Goal: Use online tool/utility: Utilize a website feature to perform a specific function

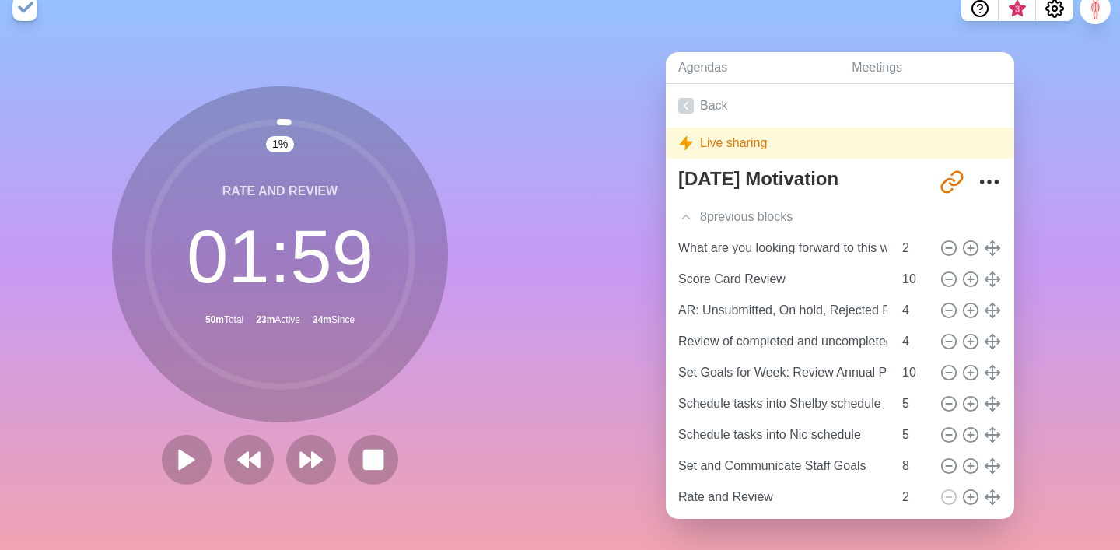
scroll to position [43, 0]
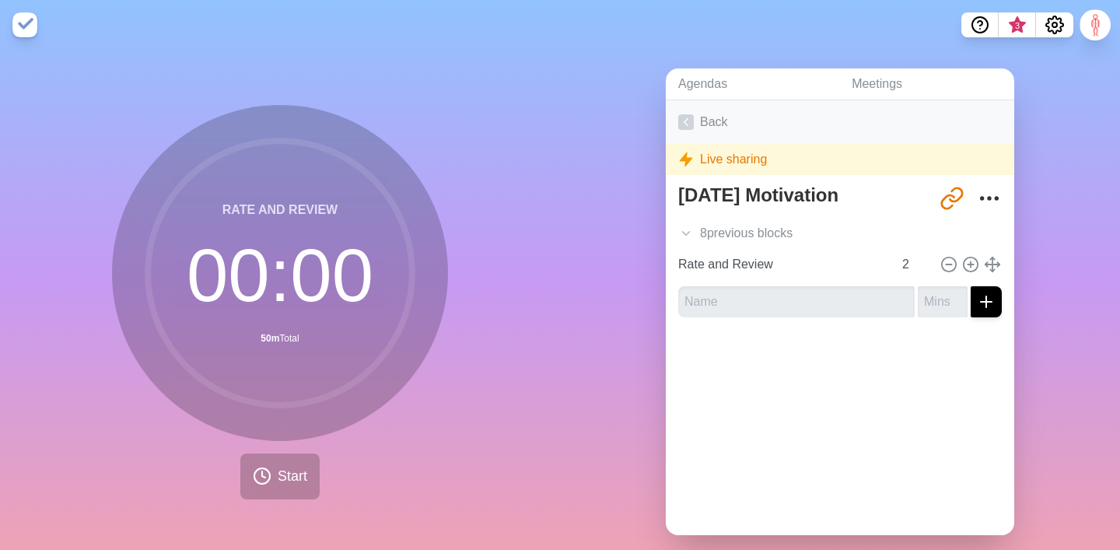
click at [725, 128] on link "Back" at bounding box center [840, 122] width 348 height 44
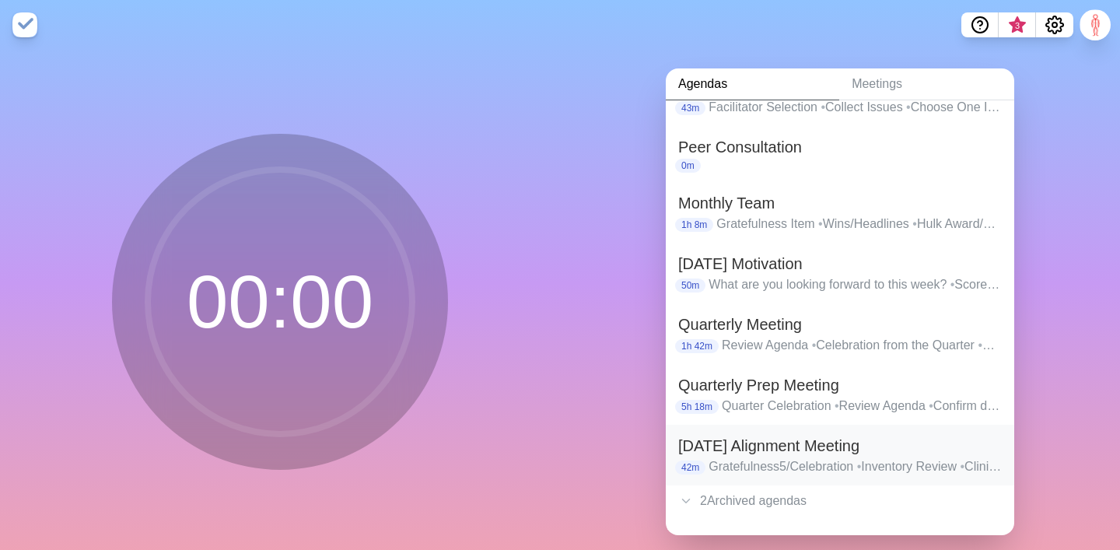
scroll to position [135, 0]
click at [705, 442] on h2 "Friday Alignment Meeting" at bounding box center [840, 445] width 324 height 23
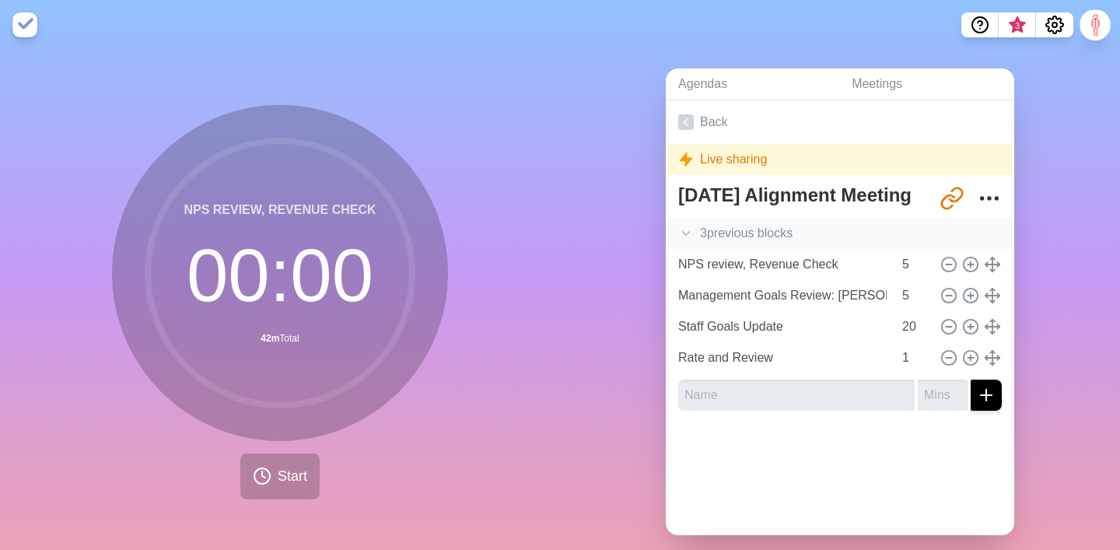
click at [708, 227] on div "3 previous block s" at bounding box center [840, 233] width 348 height 31
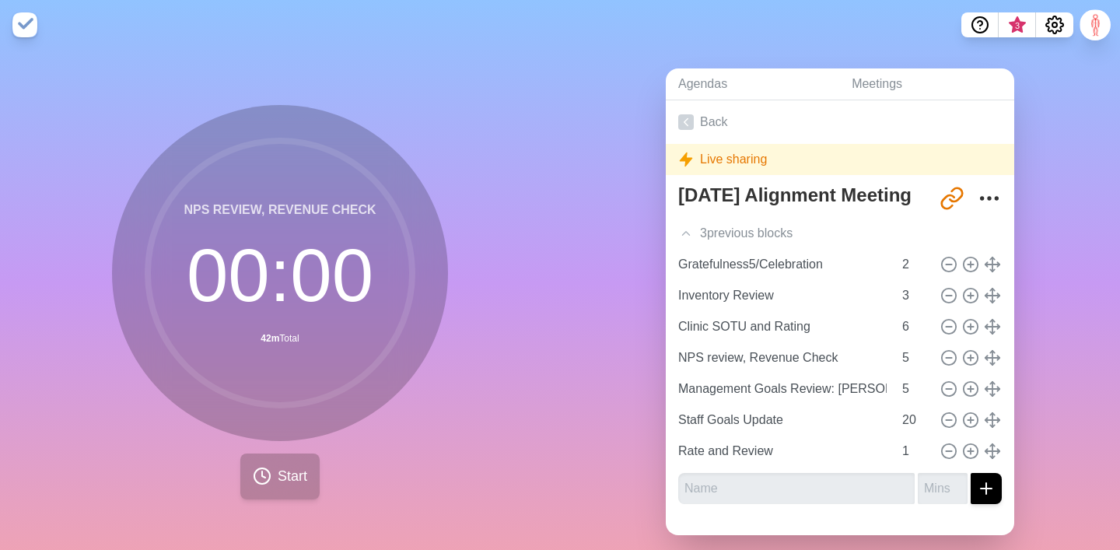
click at [285, 481] on span "Start" at bounding box center [293, 476] width 30 height 21
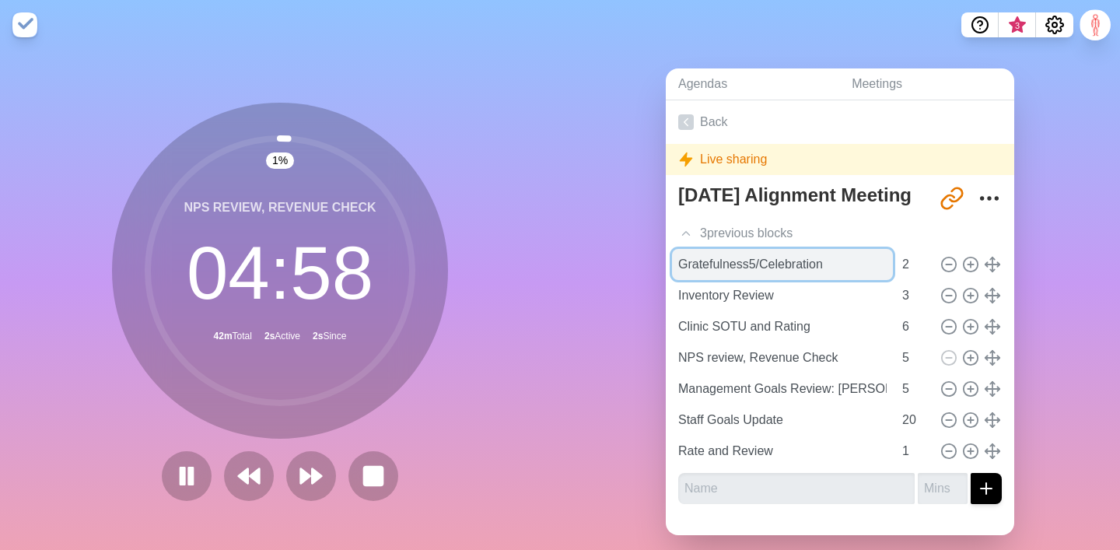
click at [757, 268] on input "Gratefulness5/Celebration" at bounding box center [782, 264] width 221 height 31
type input "Gratefulness/Celebration"
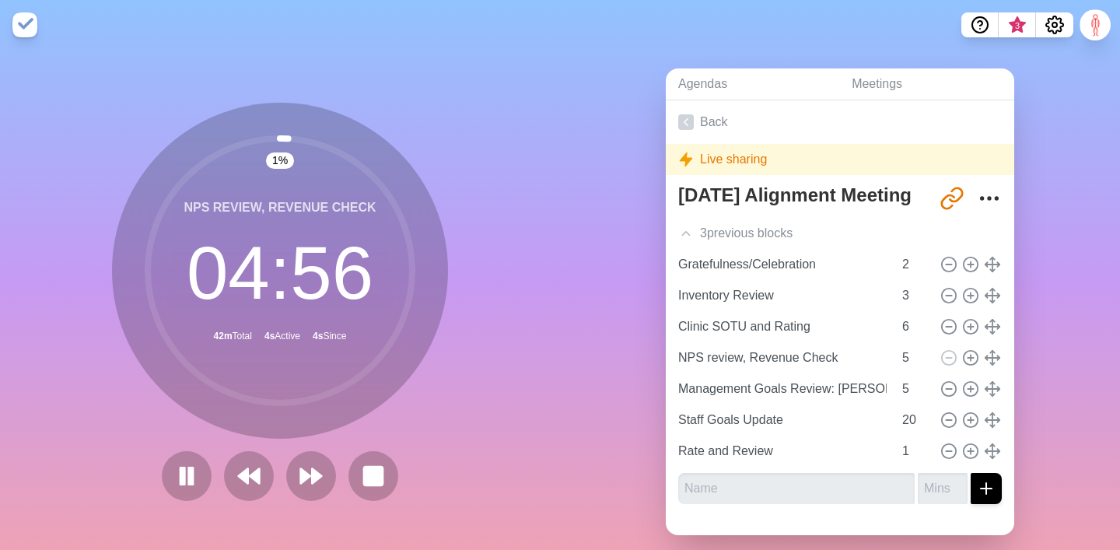
click at [609, 260] on div "Agendas Meetings Back Live sharing Friday Alignment Meeting http://www.timebloc…" at bounding box center [840, 308] width 560 height 516
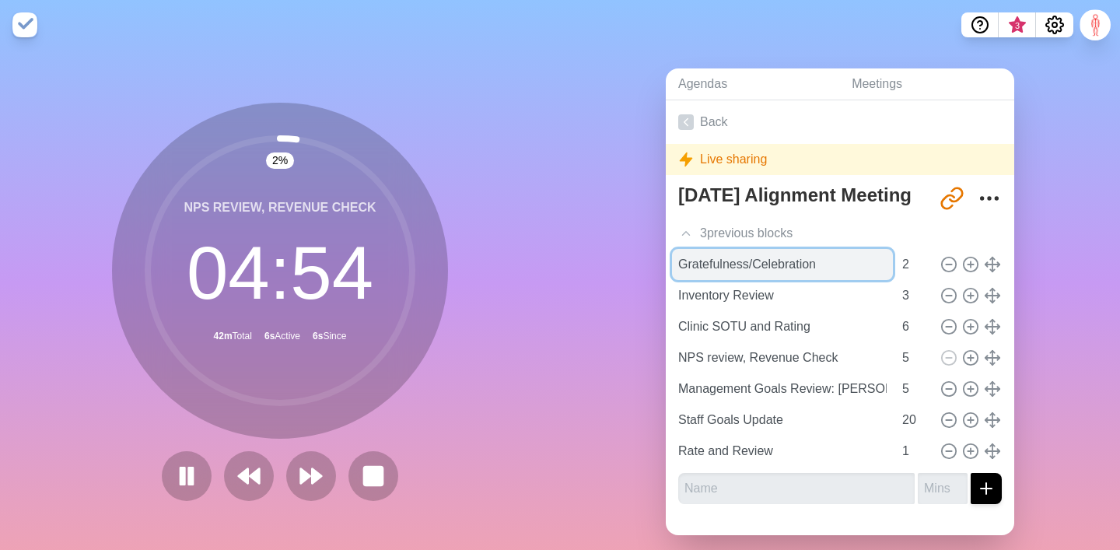
click at [829, 267] on input "Gratefulness/Celebration" at bounding box center [782, 264] width 221 height 31
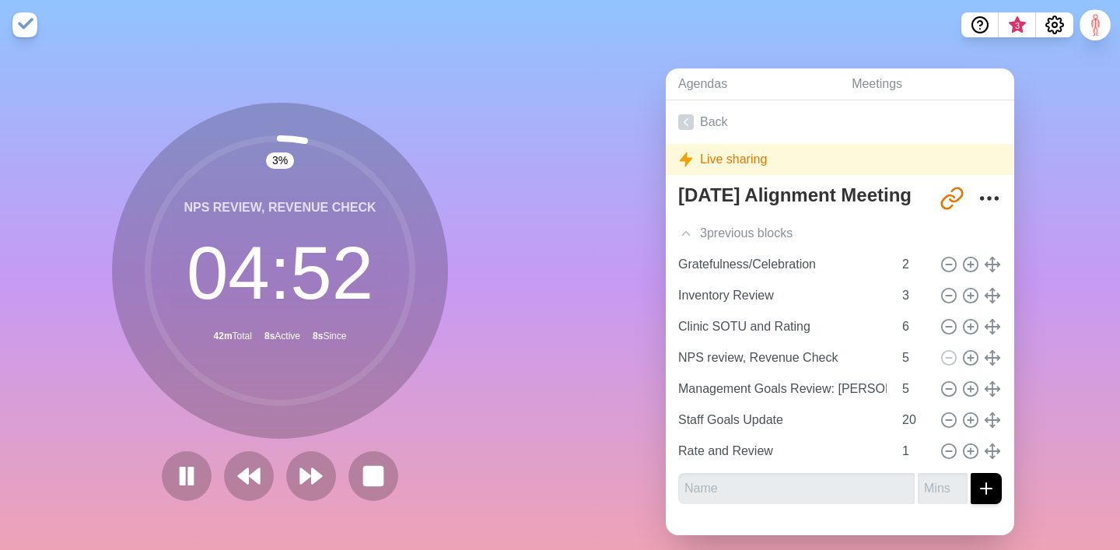
click at [547, 260] on div "3 % NPS review, Revenue Check 04 : 52 42m Total 8s Active 8s Since" at bounding box center [280, 308] width 560 height 516
click at [229, 491] on button at bounding box center [248, 476] width 52 height 52
click at [240, 481] on icon at bounding box center [249, 476] width 26 height 26
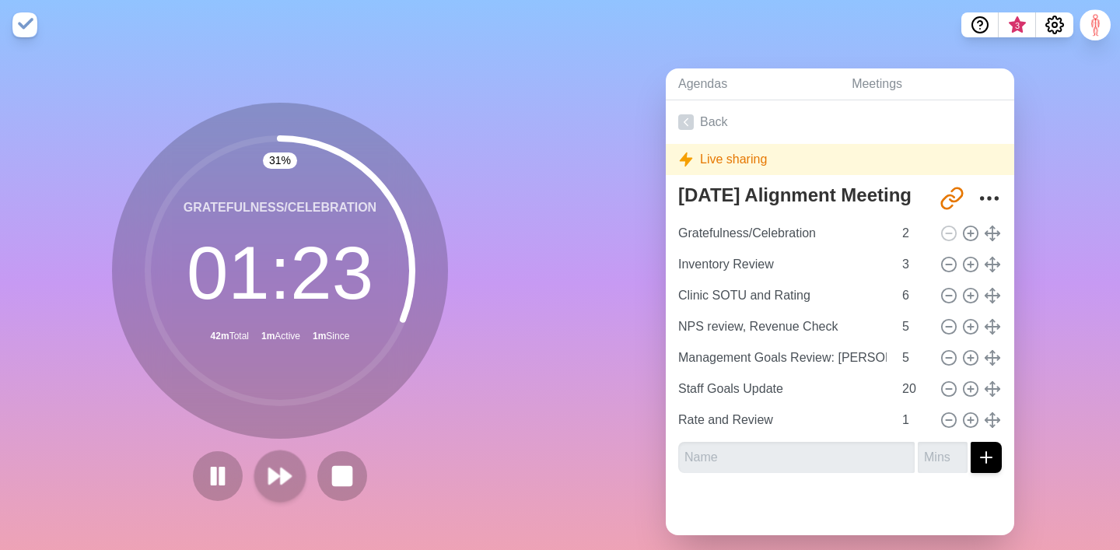
click at [286, 481] on icon at bounding box center [280, 476] width 26 height 26
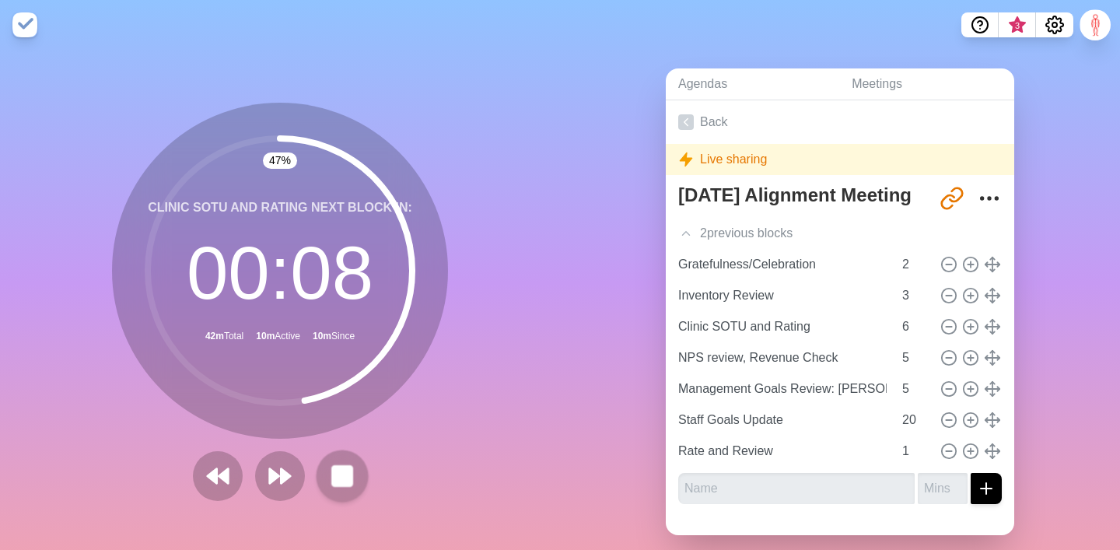
click at [351, 478] on rect at bounding box center [341, 475] width 19 height 19
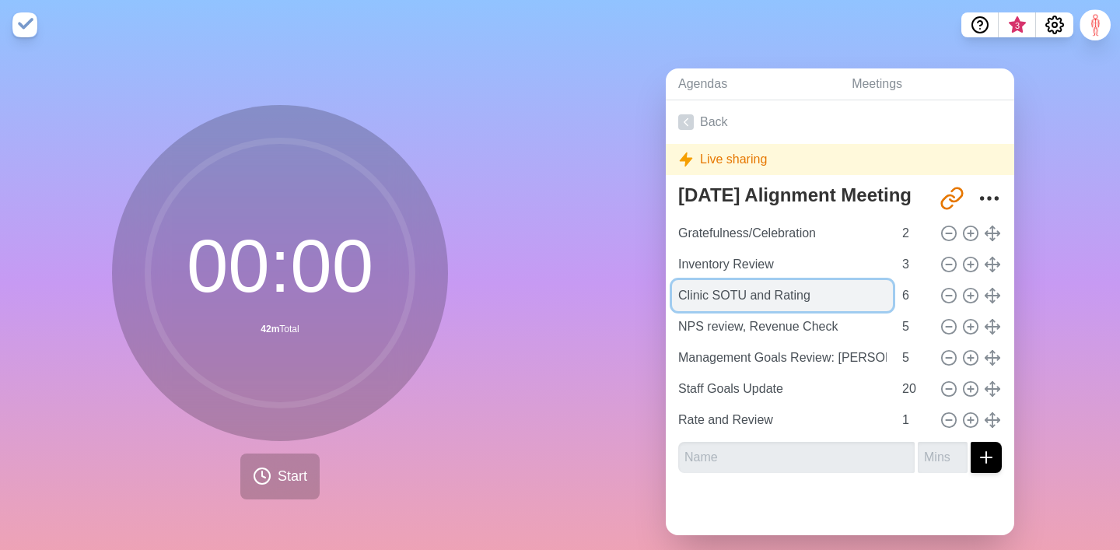
click at [778, 287] on input "Clinic SOTU and Rating" at bounding box center [782, 295] width 221 height 31
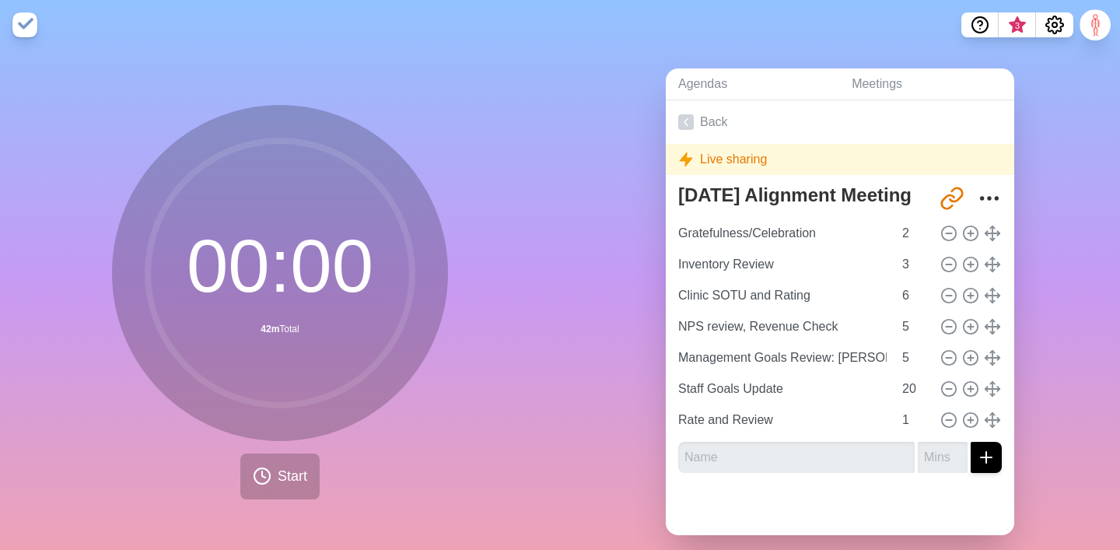
click at [289, 449] on div "00 : 00 42m Total Start" at bounding box center [280, 302] width 336 height 394
click at [275, 474] on button "Start" at bounding box center [279, 476] width 79 height 46
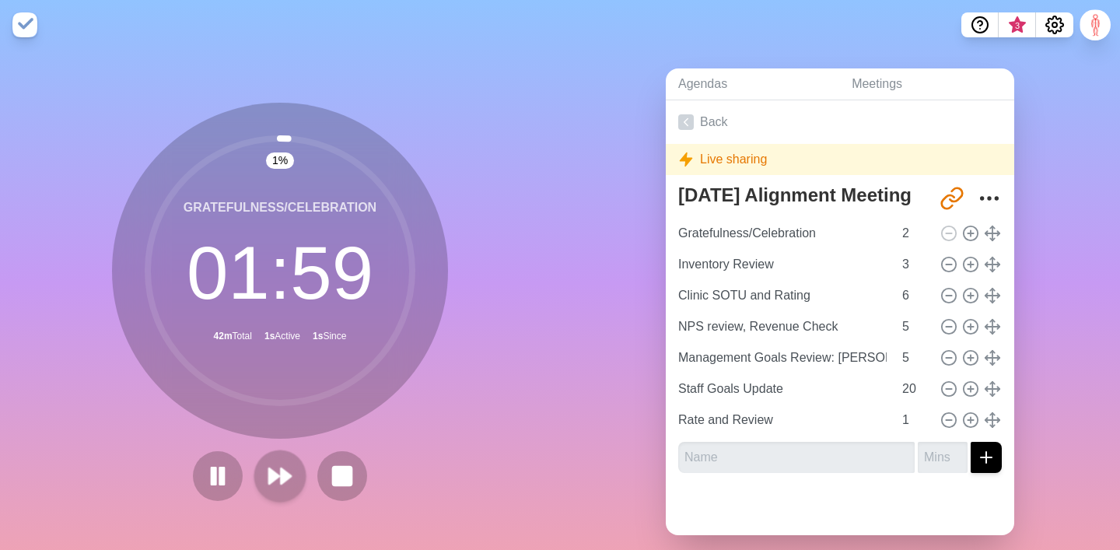
click at [277, 473] on icon at bounding box center [280, 476] width 26 height 26
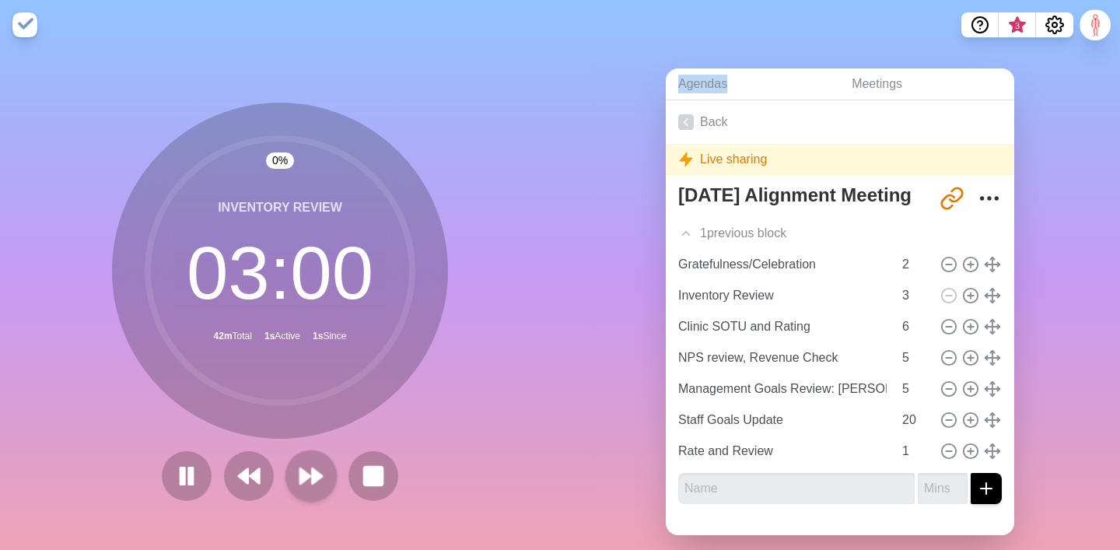
click at [277, 473] on div at bounding box center [280, 476] width 249 height 50
click at [321, 469] on icon at bounding box center [311, 476] width 26 height 26
